Goal: Navigation & Orientation: Find specific page/section

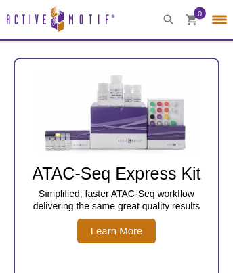
select select "[GEOGRAPHIC_DATA], The"
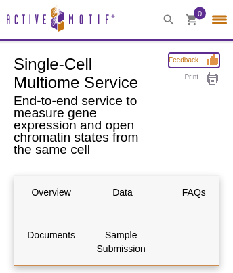
click at [193, 60] on link "Feedback" at bounding box center [194, 60] width 51 height 15
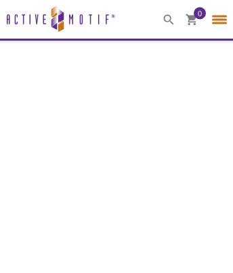
select select "[GEOGRAPHIC_DATA], The"
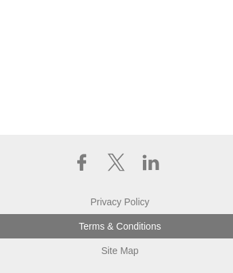
click at [116, 225] on link "Terms & Conditions" at bounding box center [120, 226] width 240 height 24
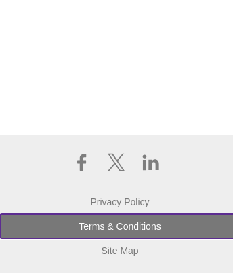
scroll to position [1641, 3]
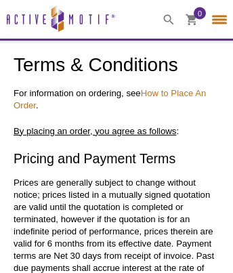
select select "[GEOGRAPHIC_DATA], The"
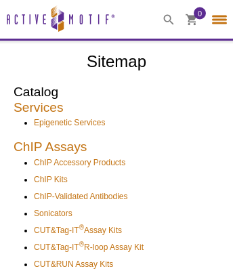
select select "[GEOGRAPHIC_DATA], The"
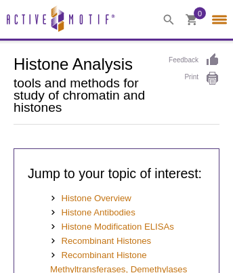
select select "[GEOGRAPHIC_DATA], The"
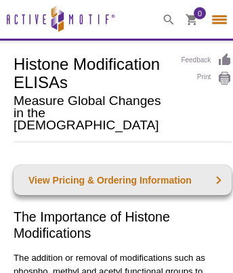
select select "[GEOGRAPHIC_DATA], The"
